Goal: Check status: Check status

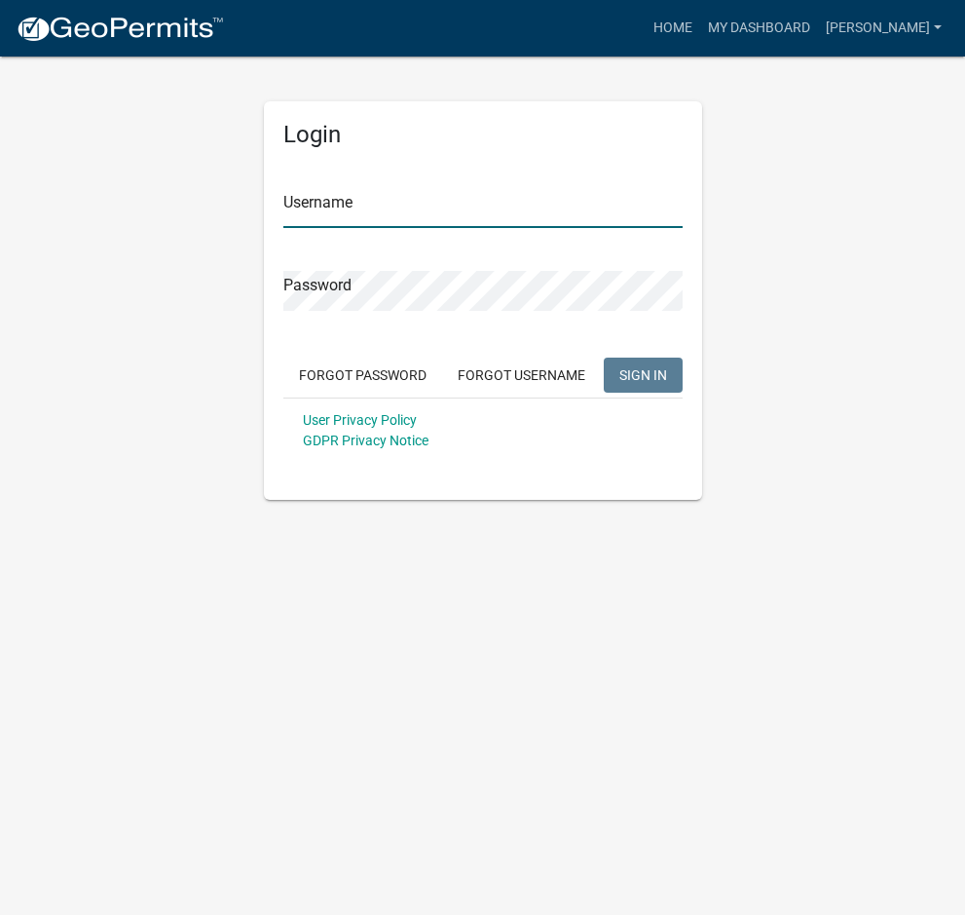
type input "[PERSON_NAME]"
click at [645, 380] on span "SIGN IN" at bounding box center [643, 374] width 48 height 16
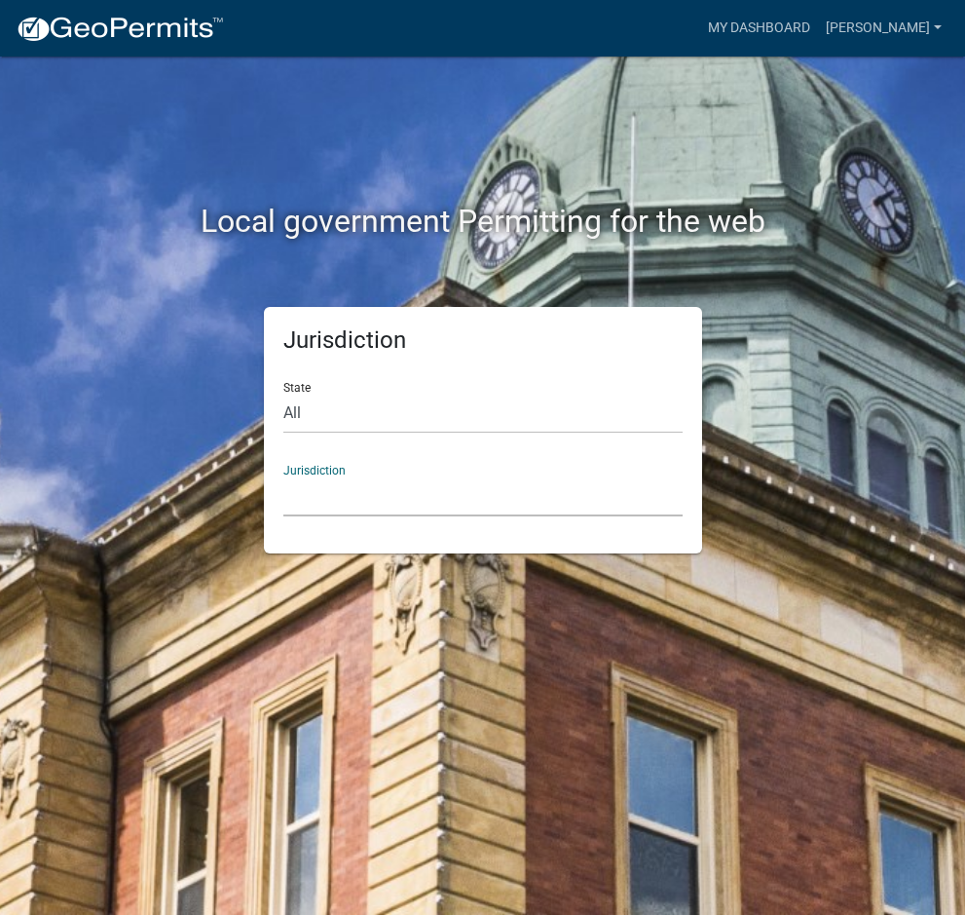
click at [353, 504] on select "[GEOGRAPHIC_DATA], [US_STATE] [GEOGRAPHIC_DATA], [US_STATE][PERSON_NAME][GEOGRA…" at bounding box center [482, 496] width 399 height 40
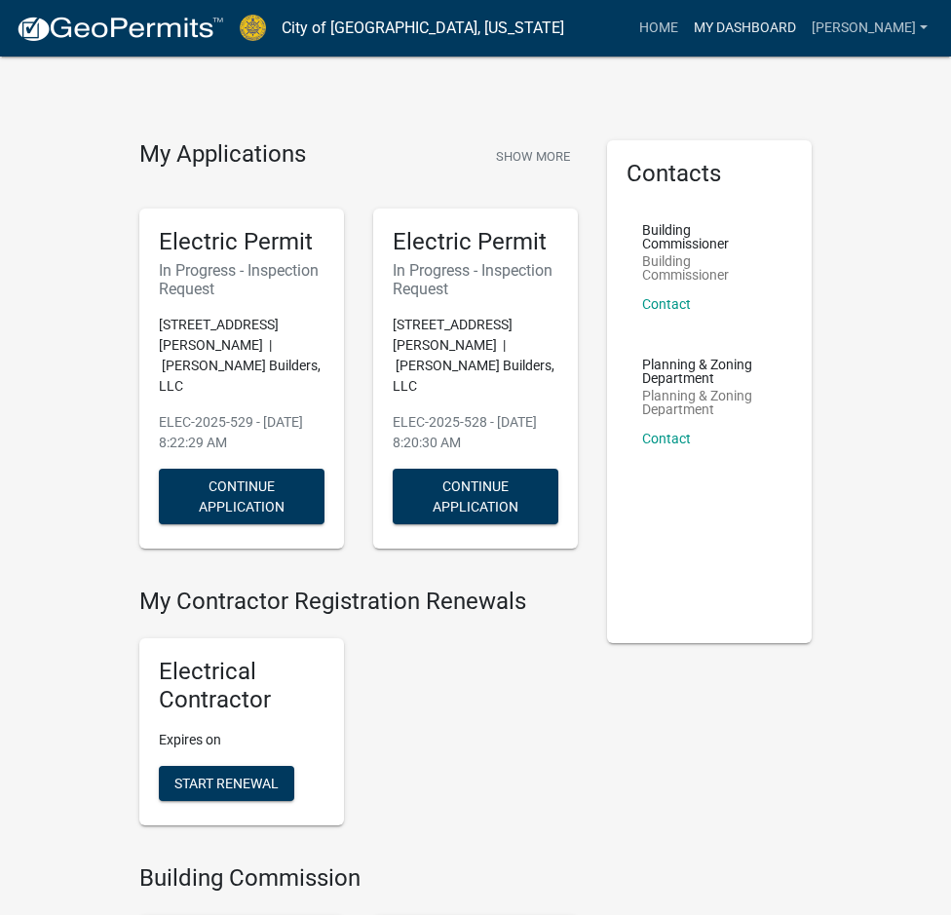
click at [714, 20] on link "My Dashboard" at bounding box center [745, 28] width 118 height 37
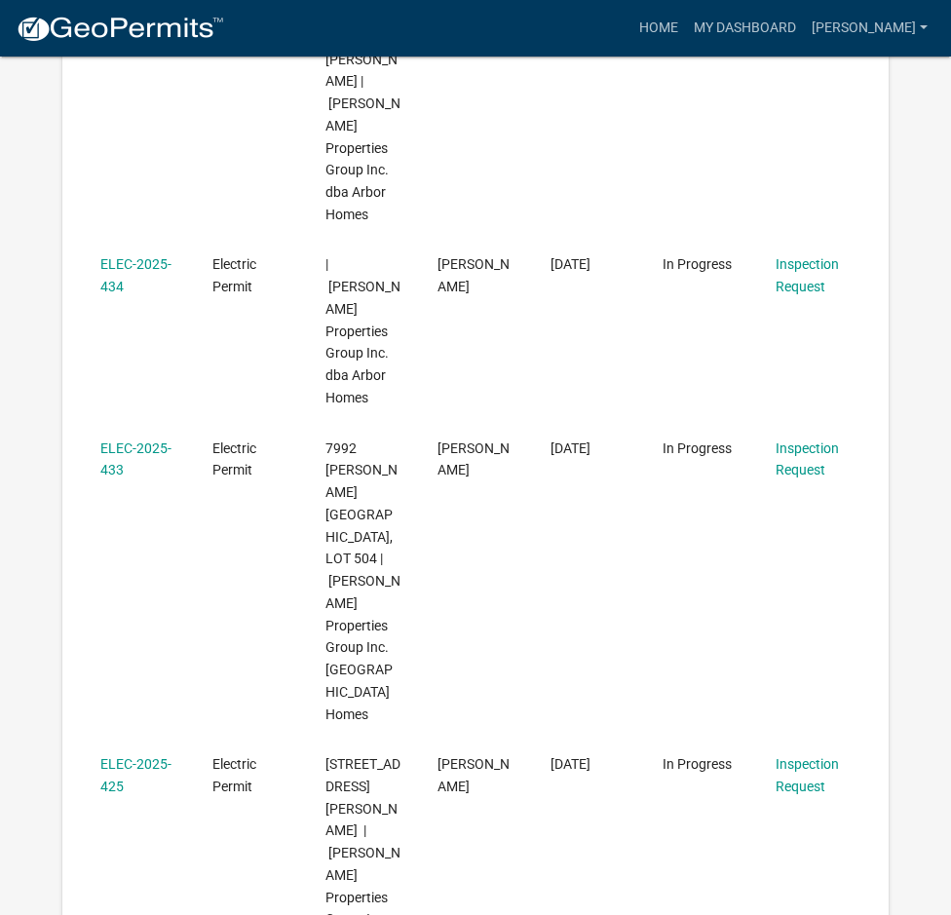
scroll to position [1851, 0]
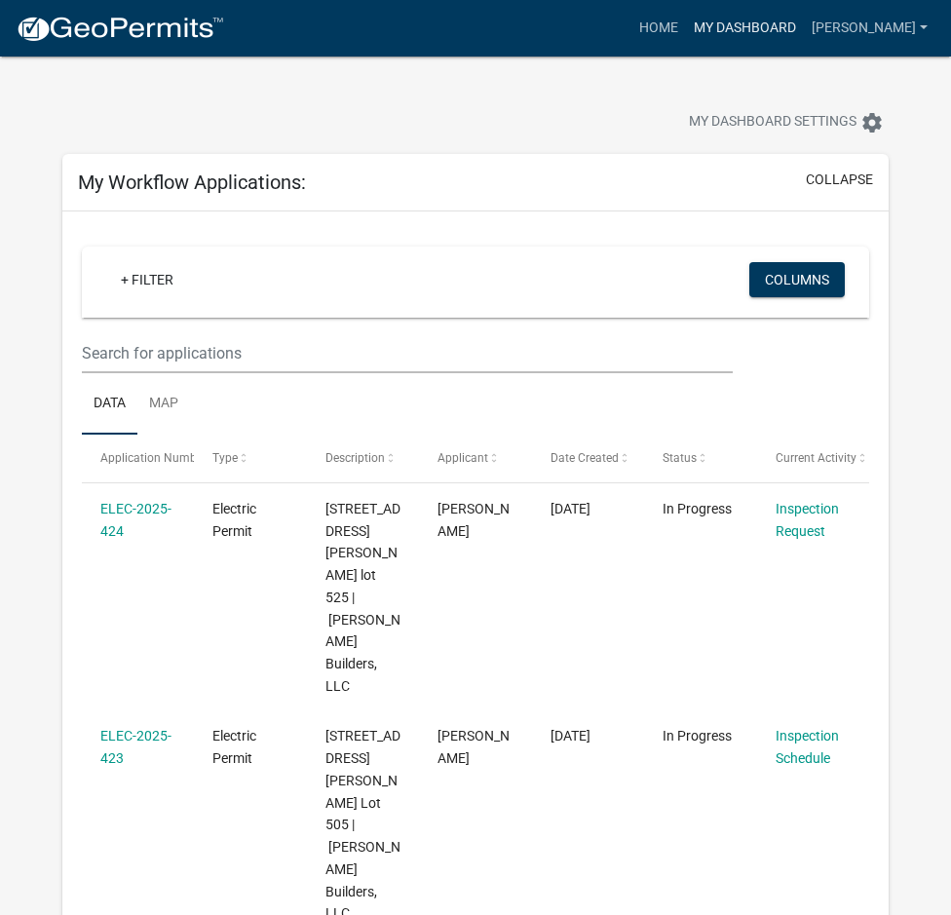
click at [729, 19] on link "My Dashboard" at bounding box center [745, 28] width 118 height 37
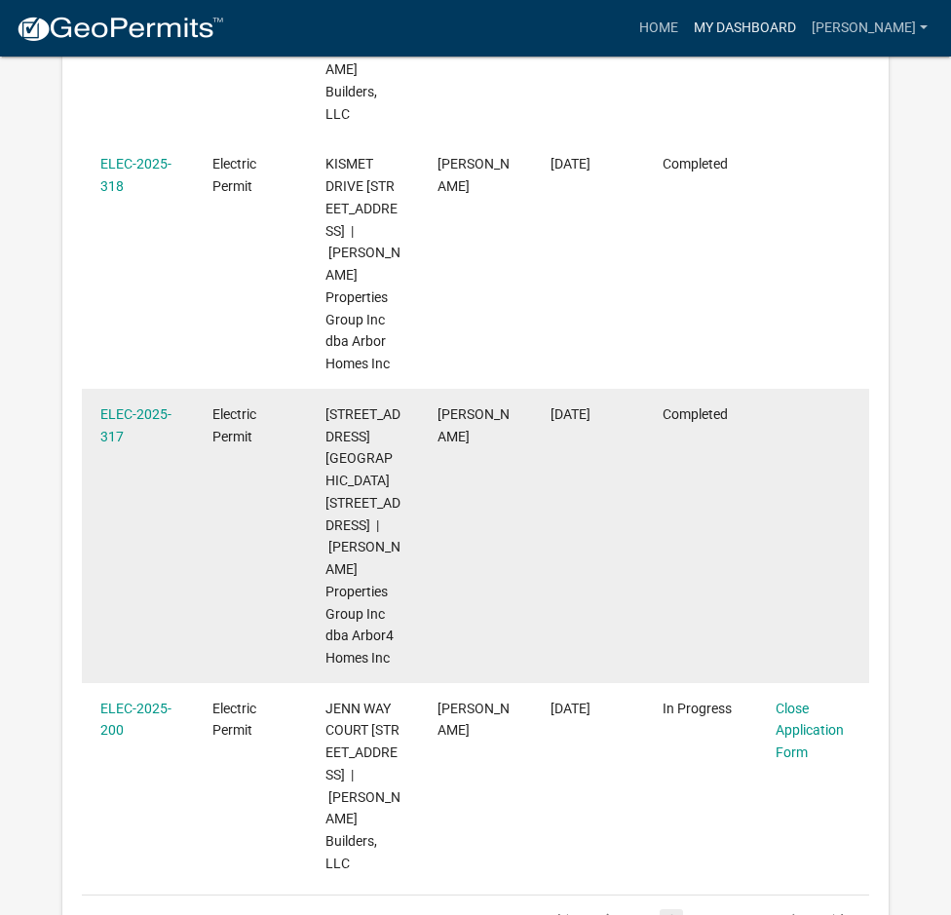
scroll to position [1851, 0]
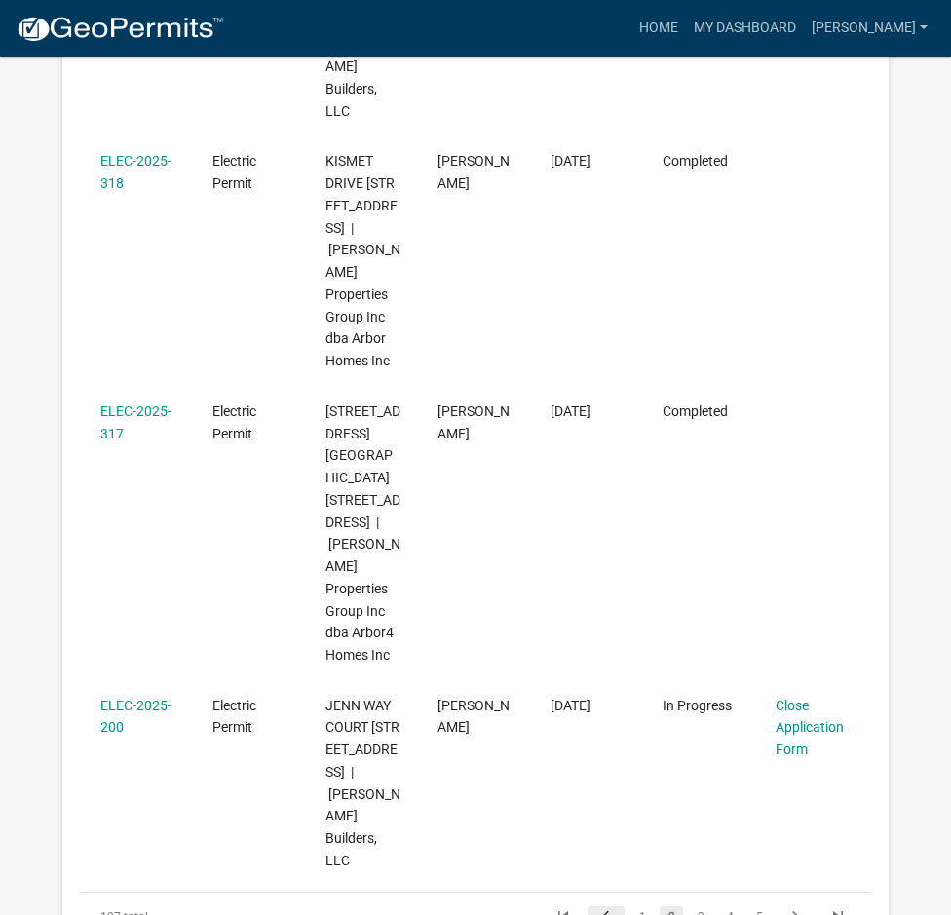
click at [611, 907] on icon "go to previous page" at bounding box center [605, 918] width 25 height 23
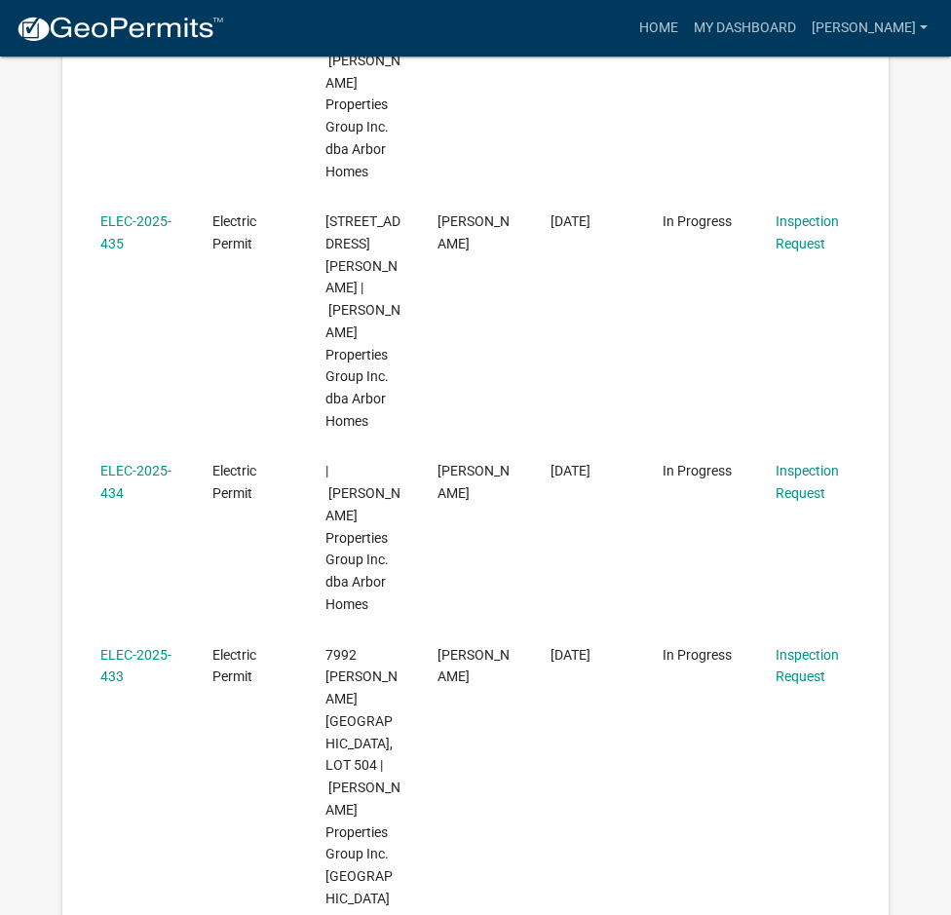
scroll to position [1626, 0]
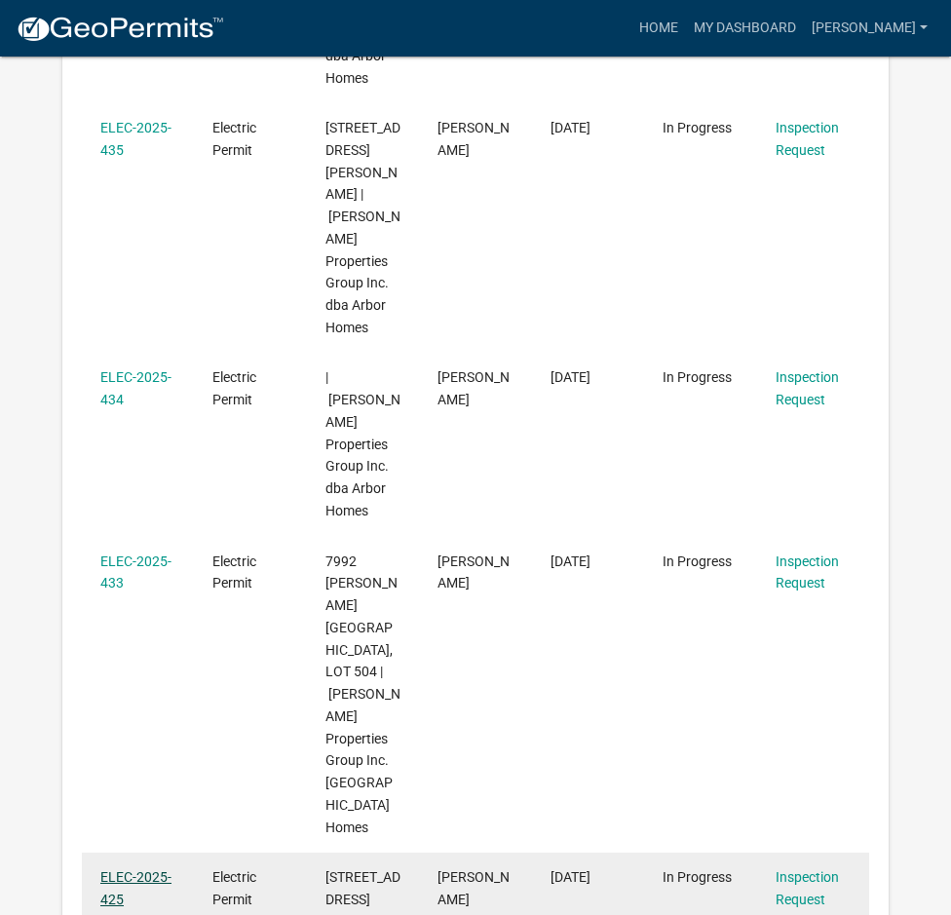
click at [150, 869] on link "ELEC-2025-425" at bounding box center [135, 888] width 71 height 38
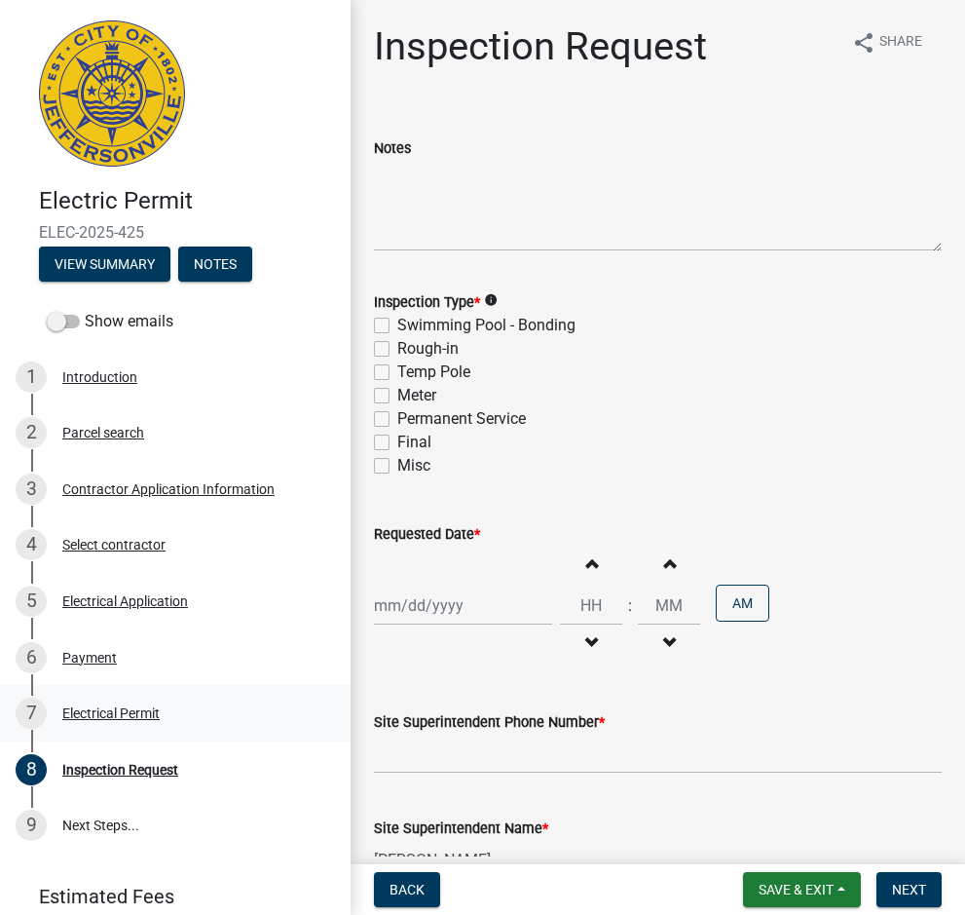
click at [126, 711] on div "Electrical Permit" at bounding box center [110, 713] width 97 height 14
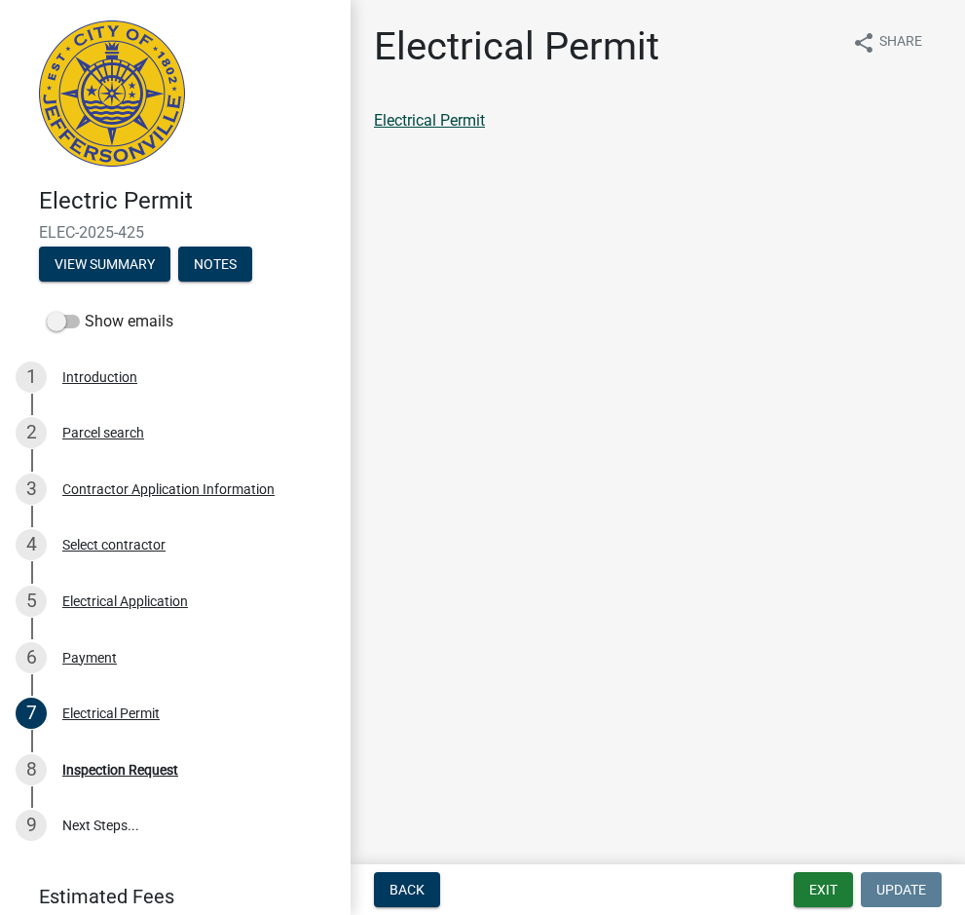
click at [480, 122] on link "Electrical Permit" at bounding box center [429, 120] width 111 height 19
